Goal: Task Accomplishment & Management: Manage account settings

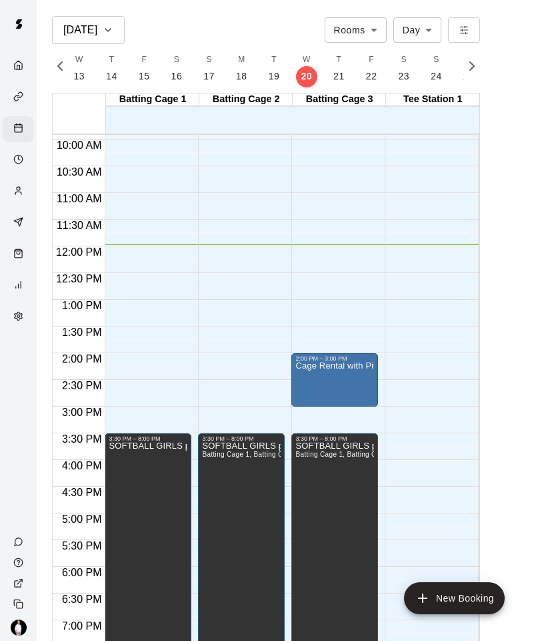
scroll to position [530, 0]
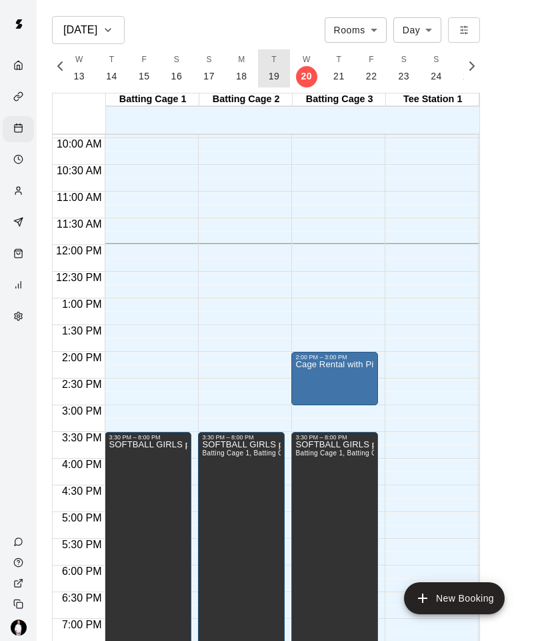
click at [269, 76] on p "19" at bounding box center [274, 76] width 11 height 14
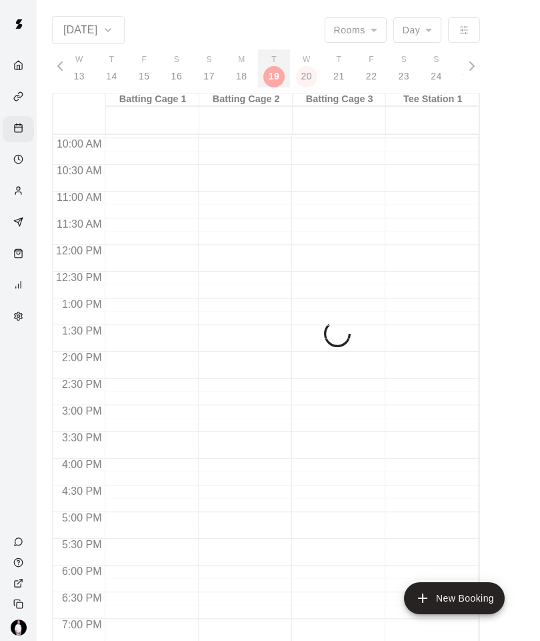
scroll to position [0, 5556]
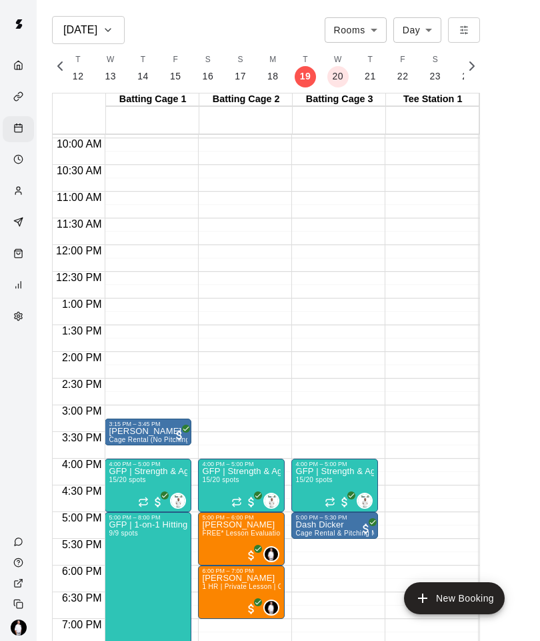
click at [20, 190] on circle "Customers" at bounding box center [18, 188] width 3 height 3
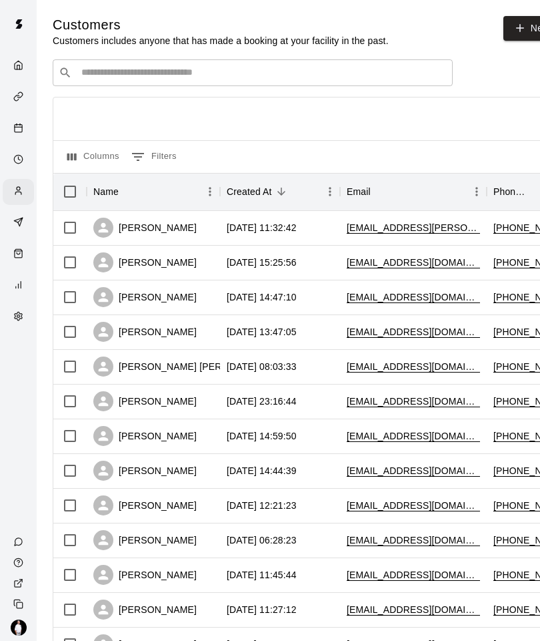
click at [371, 68] on input "Search customers by name or email" at bounding box center [262, 72] width 370 height 13
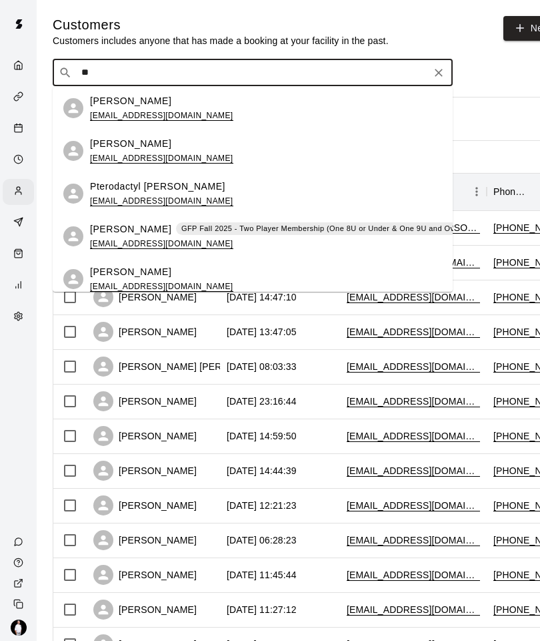
type input "**"
click at [21, 131] on icon "Calendar" at bounding box center [18, 128] width 10 height 10
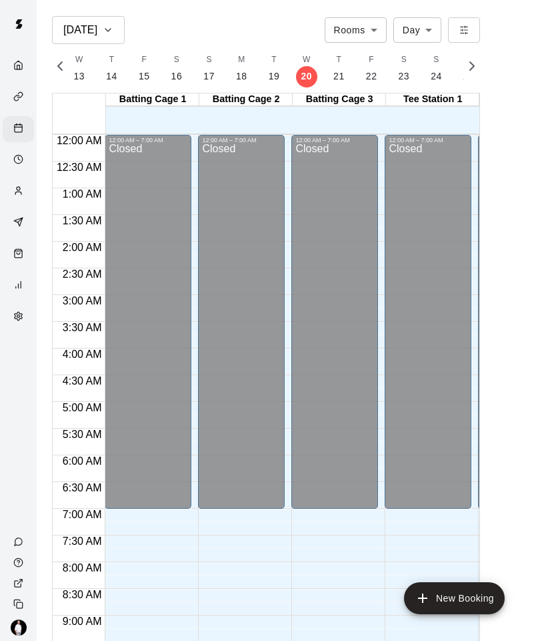
scroll to position [639, 0]
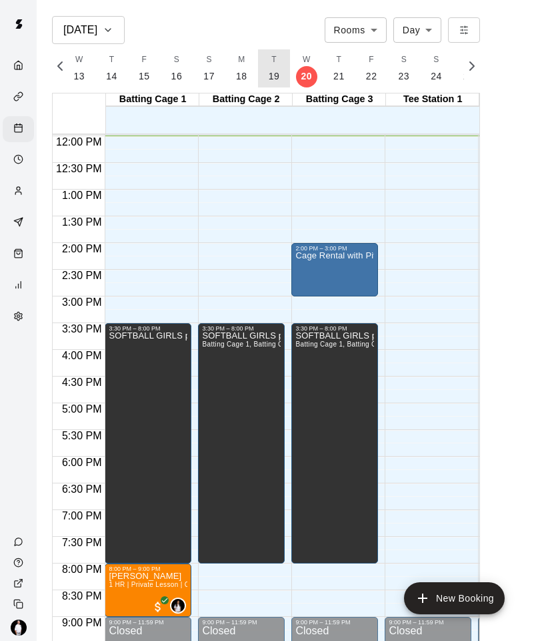
click at [269, 71] on p "19" at bounding box center [274, 76] width 11 height 14
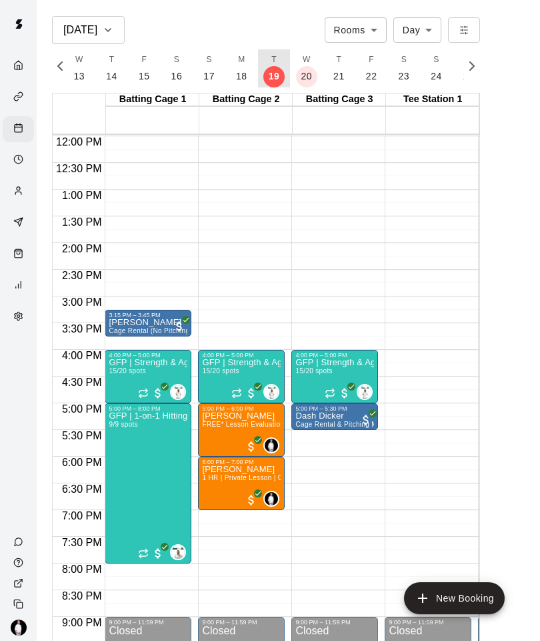
scroll to position [0, 5556]
click at [17, 190] on icon "Customers" at bounding box center [18, 190] width 10 height 10
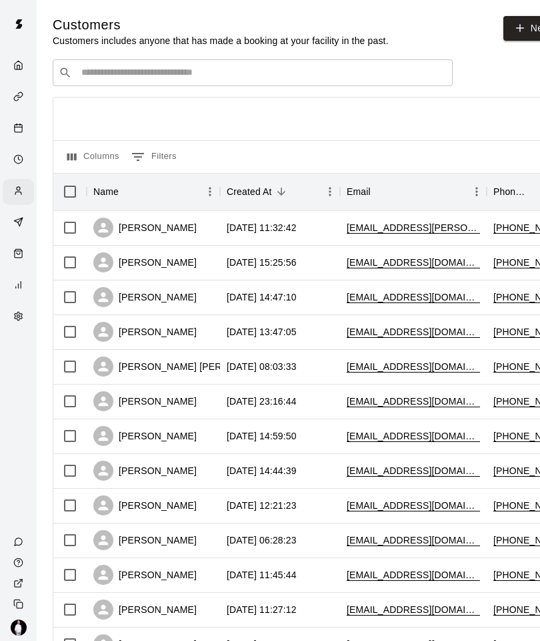
click at [100, 79] on input "Search customers by name or email" at bounding box center [262, 72] width 370 height 13
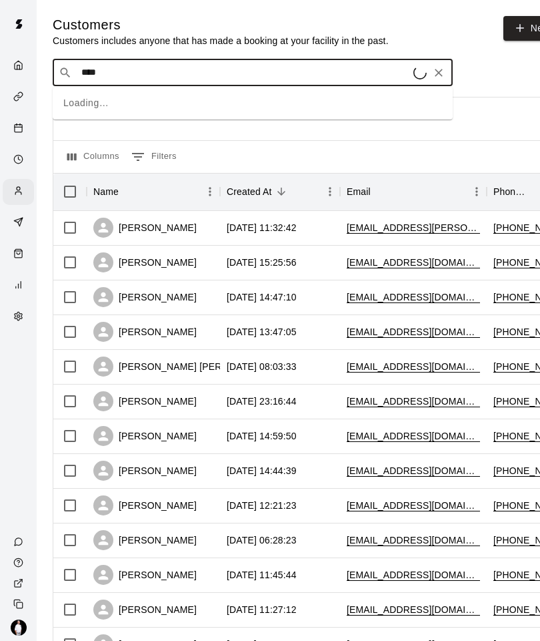
type input "*****"
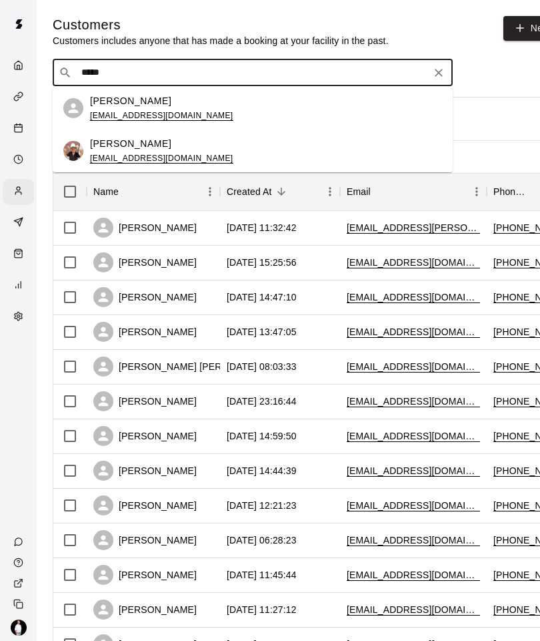
click at [98, 147] on p "[PERSON_NAME]" at bounding box center [130, 144] width 81 height 14
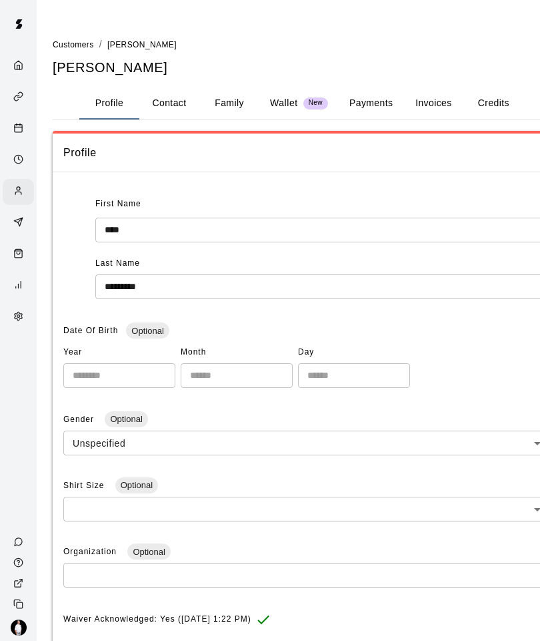
click at [360, 105] on button "Payments" at bounding box center [371, 103] width 65 height 32
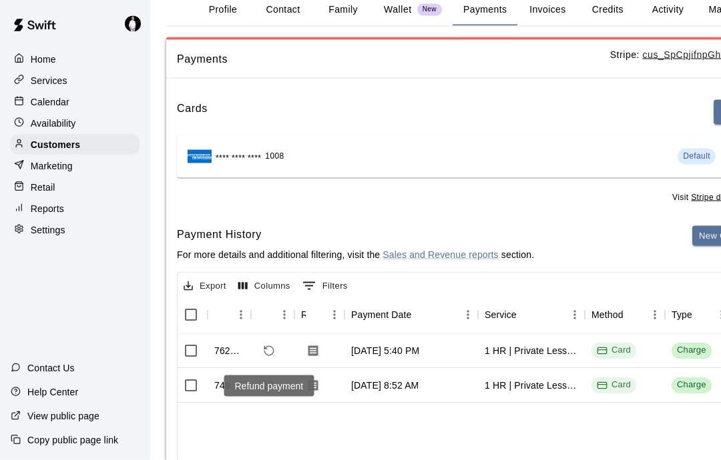
scroll to position [73, 0]
